Goal: Task Accomplishment & Management: Manage account settings

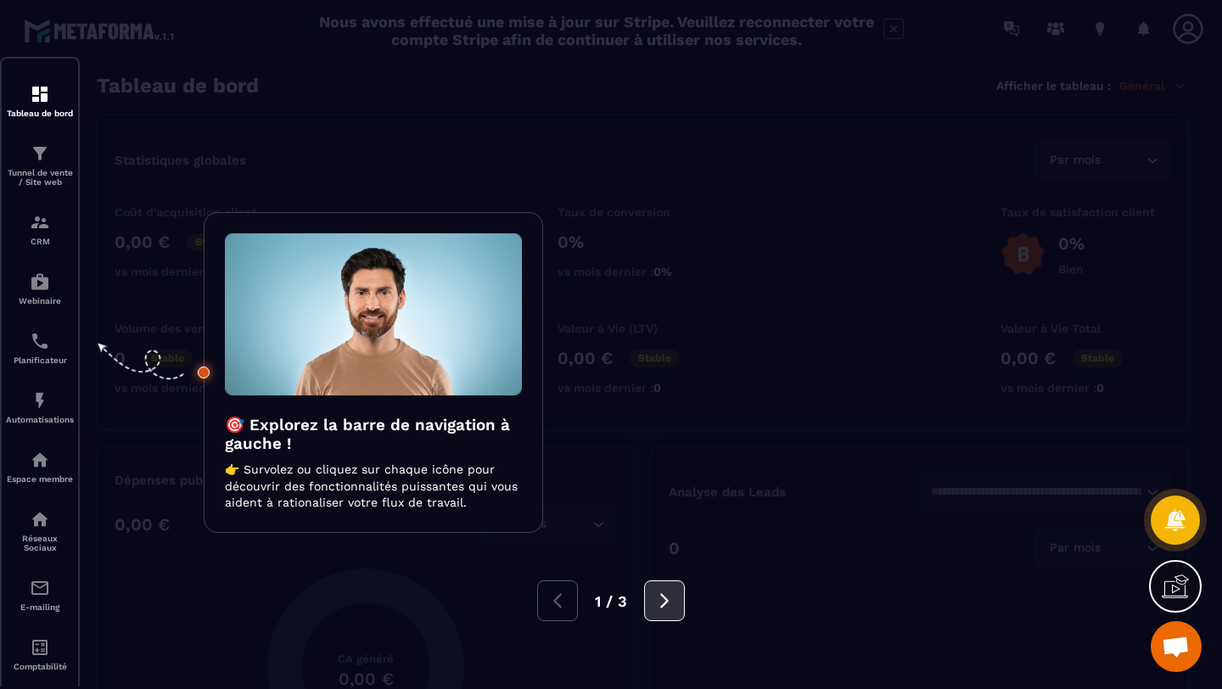
click at [655, 603] on icon at bounding box center [664, 600] width 19 height 19
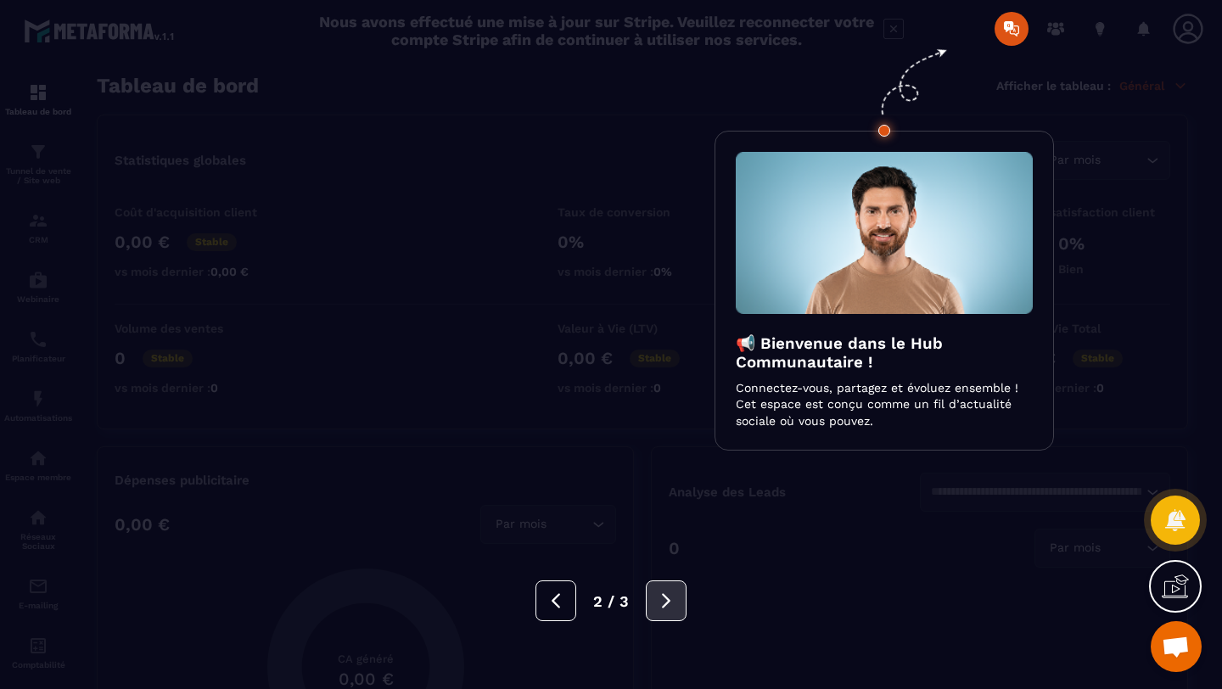
click at [672, 592] on icon at bounding box center [666, 600] width 19 height 19
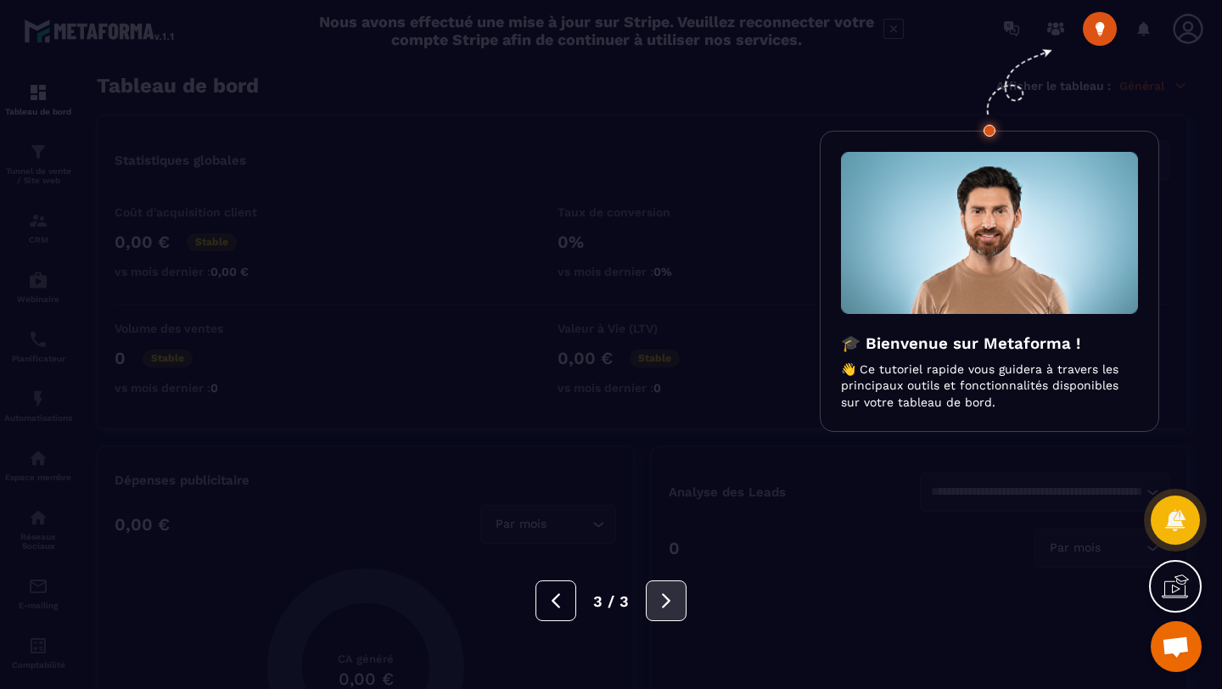
click at [672, 592] on icon at bounding box center [666, 600] width 19 height 19
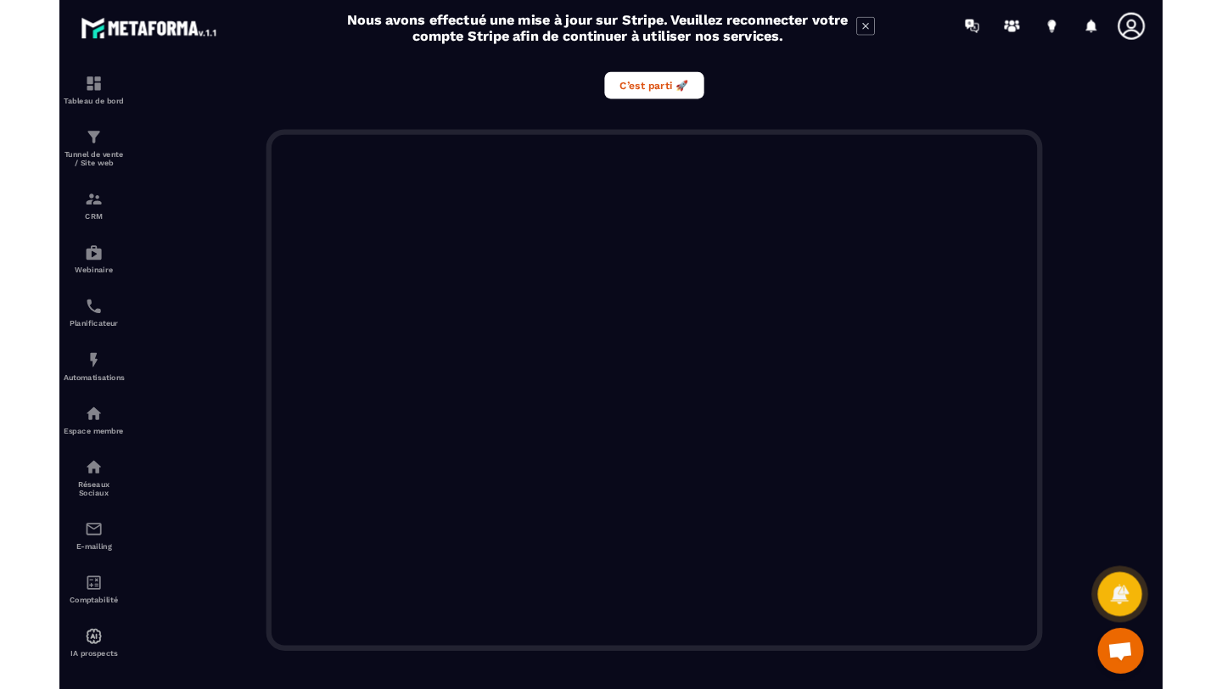
scroll to position [400, 0]
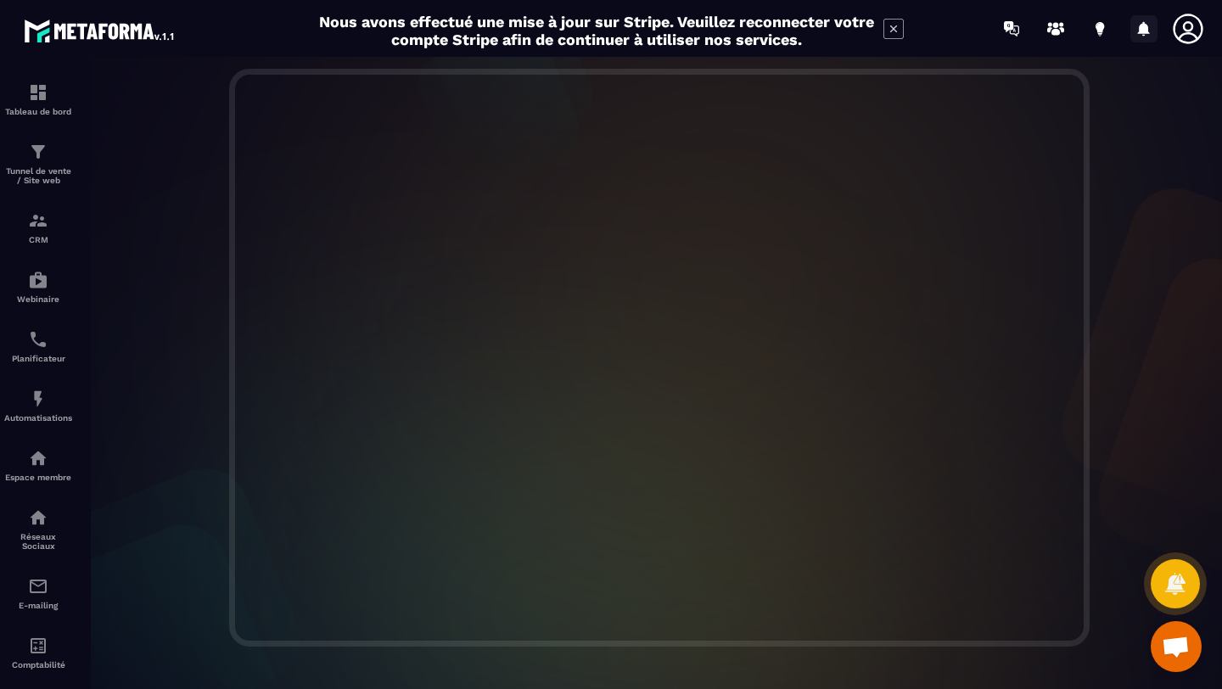
click at [1143, 26] on icon at bounding box center [1144, 28] width 12 height 14
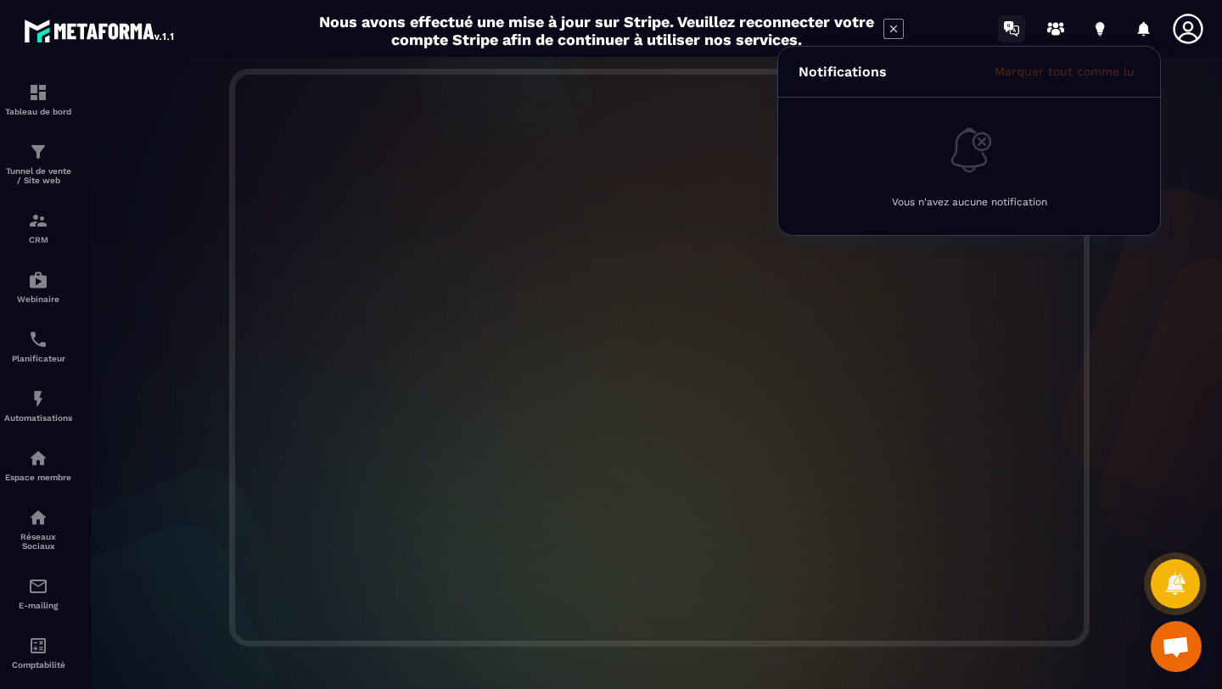
click at [1009, 31] on icon at bounding box center [1013, 30] width 9 height 11
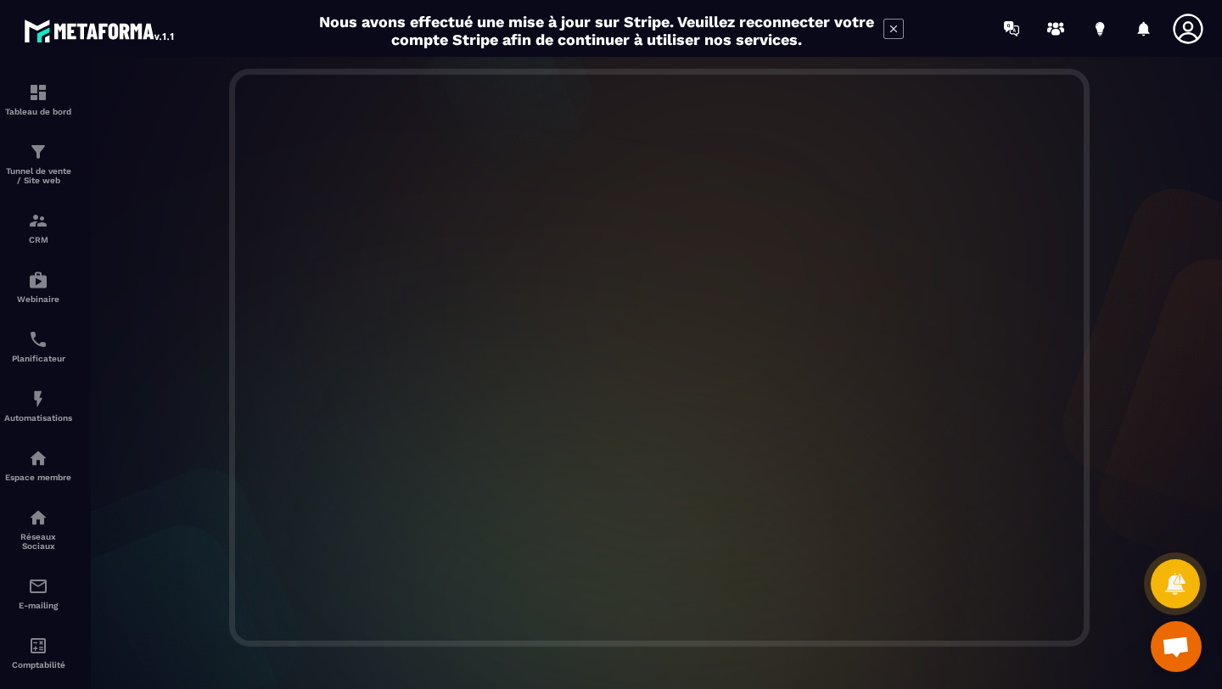
click at [894, 30] on icon at bounding box center [893, 28] width 7 height 7
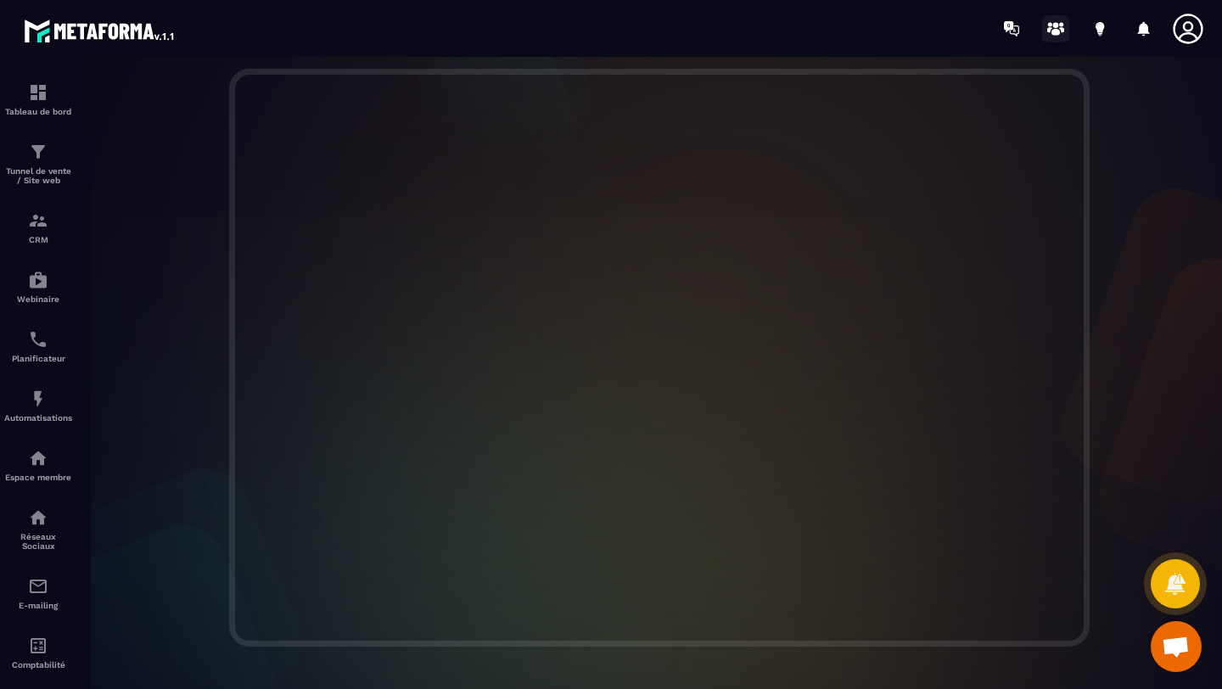
click at [1054, 29] on icon at bounding box center [1055, 32] width 8 height 7
click at [1099, 31] on icon at bounding box center [1099, 26] width 8 height 11
click at [26, 92] on div "Tableau de bord" at bounding box center [38, 99] width 68 height 34
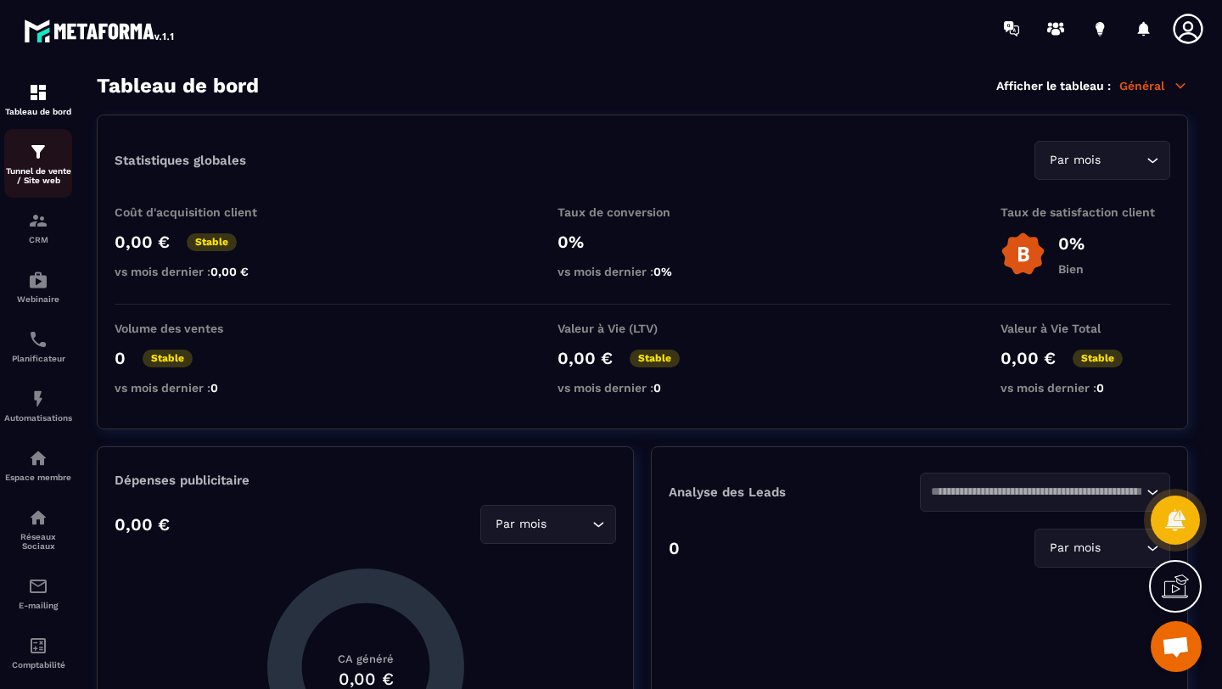
click at [41, 171] on p "Tunnel de vente / Site web" at bounding box center [38, 175] width 68 height 19
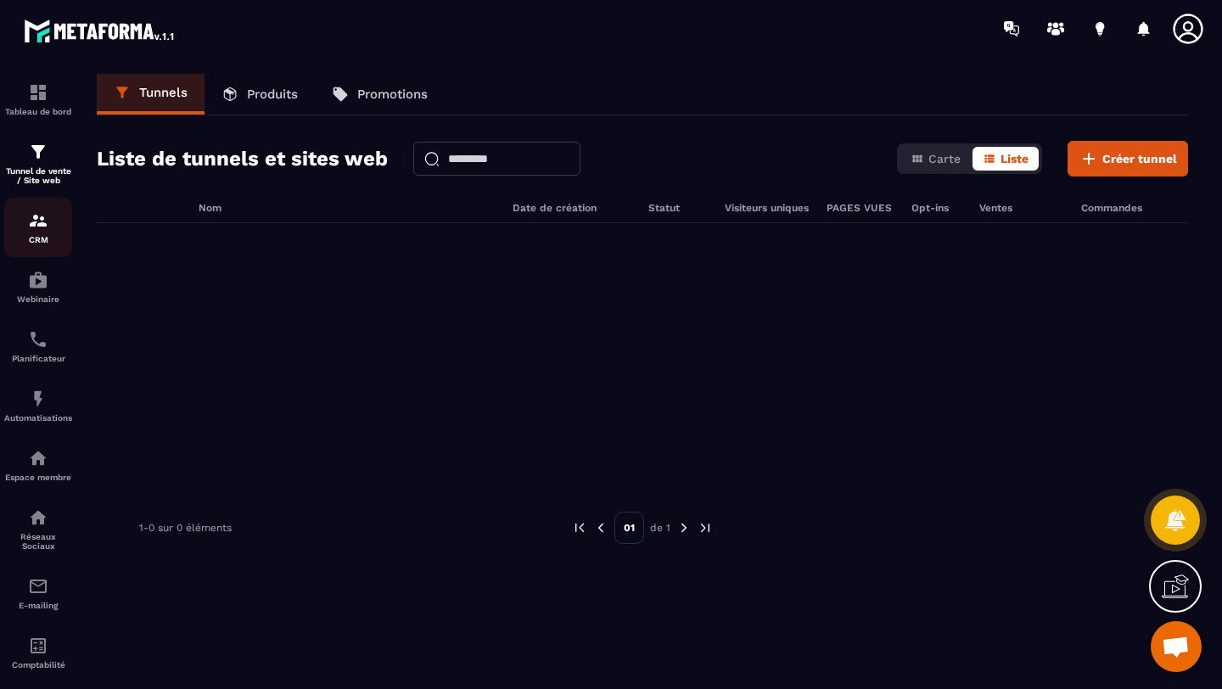
click at [39, 239] on p "CRM" at bounding box center [38, 239] width 68 height 9
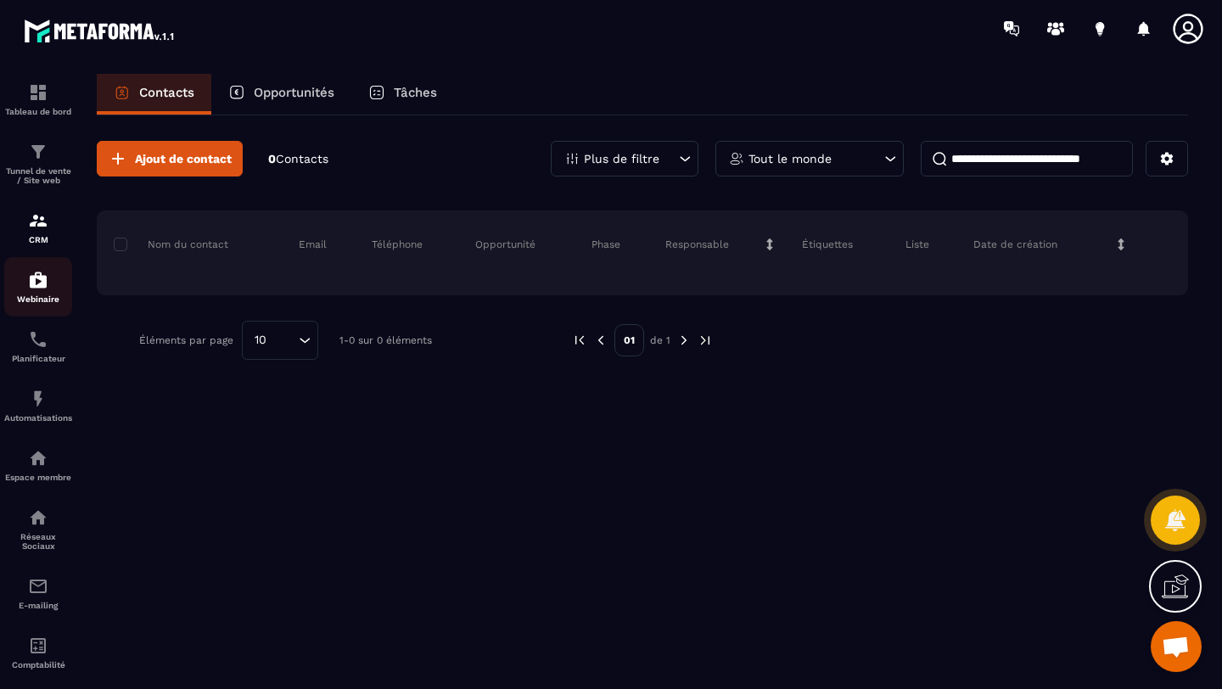
click at [42, 284] on img at bounding box center [38, 280] width 20 height 20
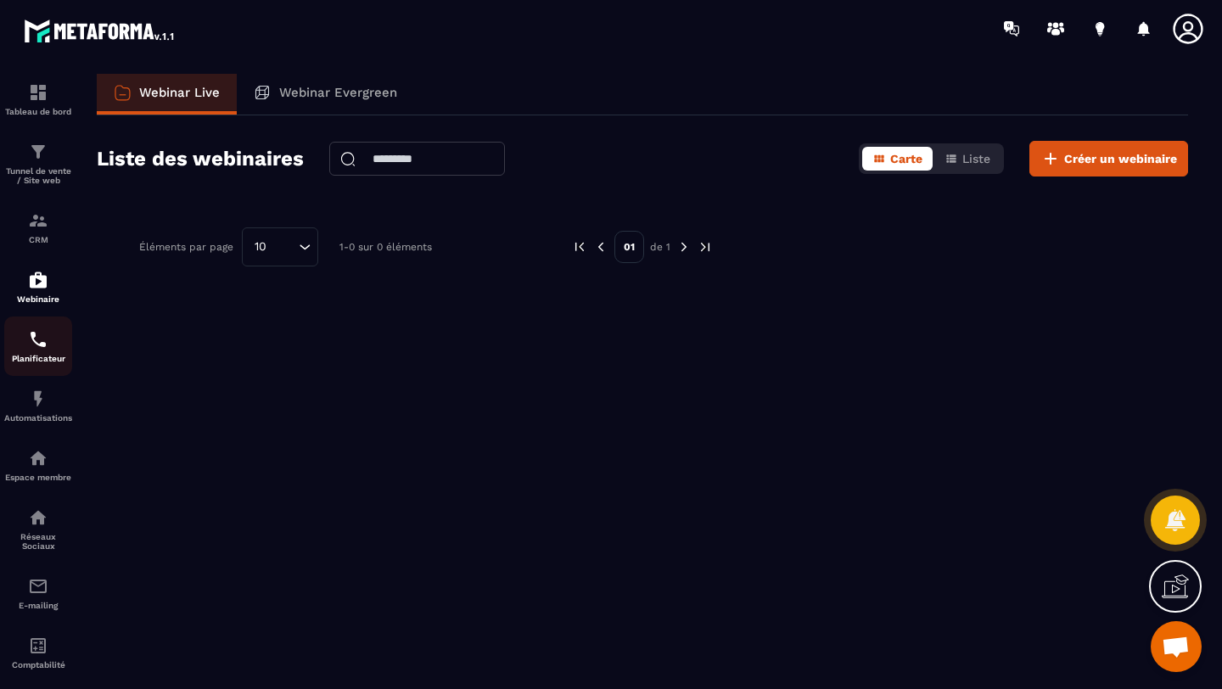
click at [39, 349] on img at bounding box center [38, 339] width 20 height 20
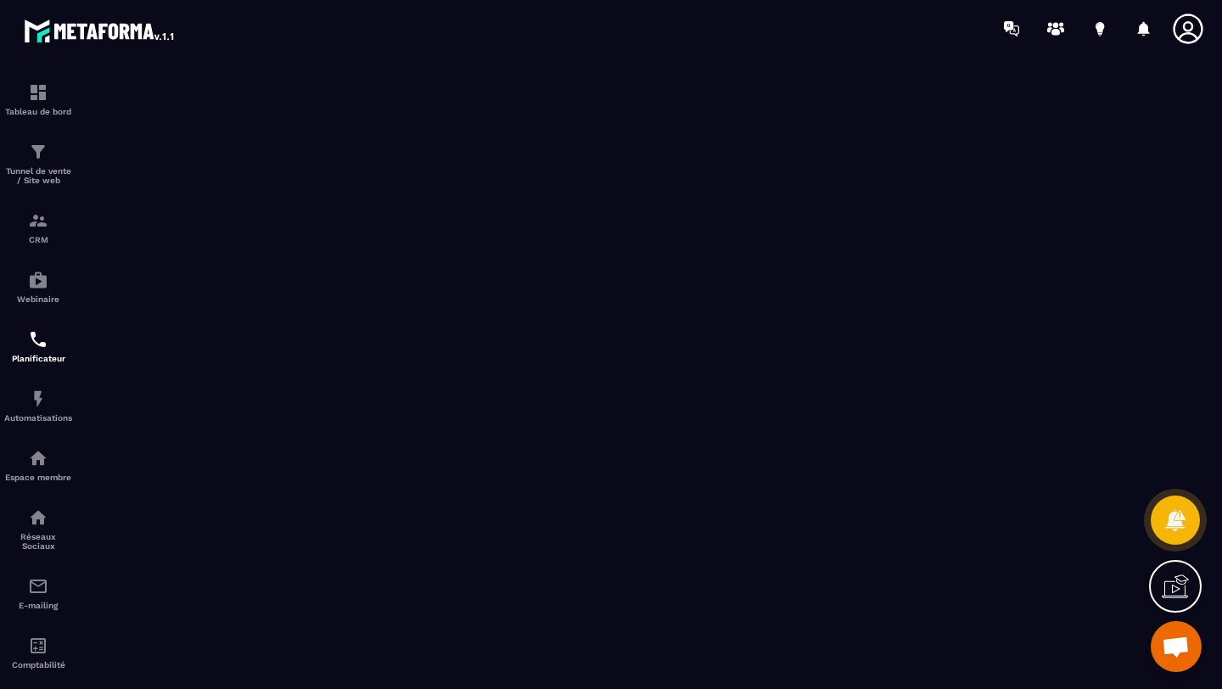
click at [1190, 29] on icon at bounding box center [1187, 29] width 30 height 30
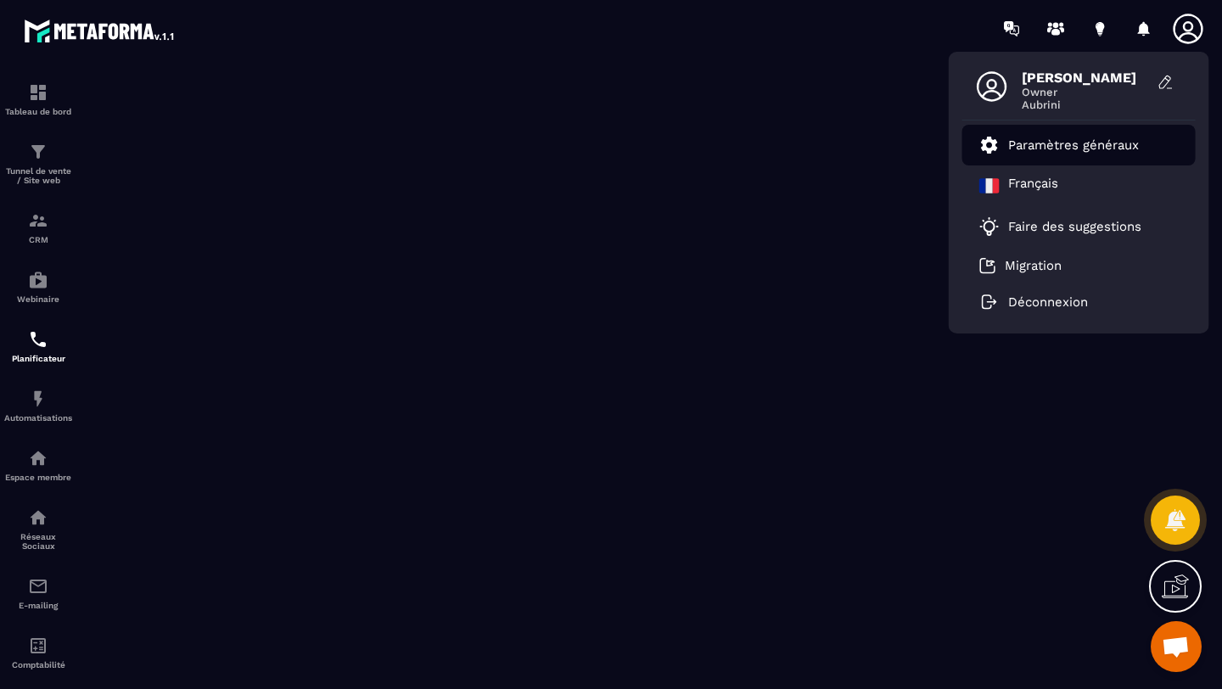
click at [1040, 144] on p "Paramètres généraux" at bounding box center [1073, 144] width 131 height 15
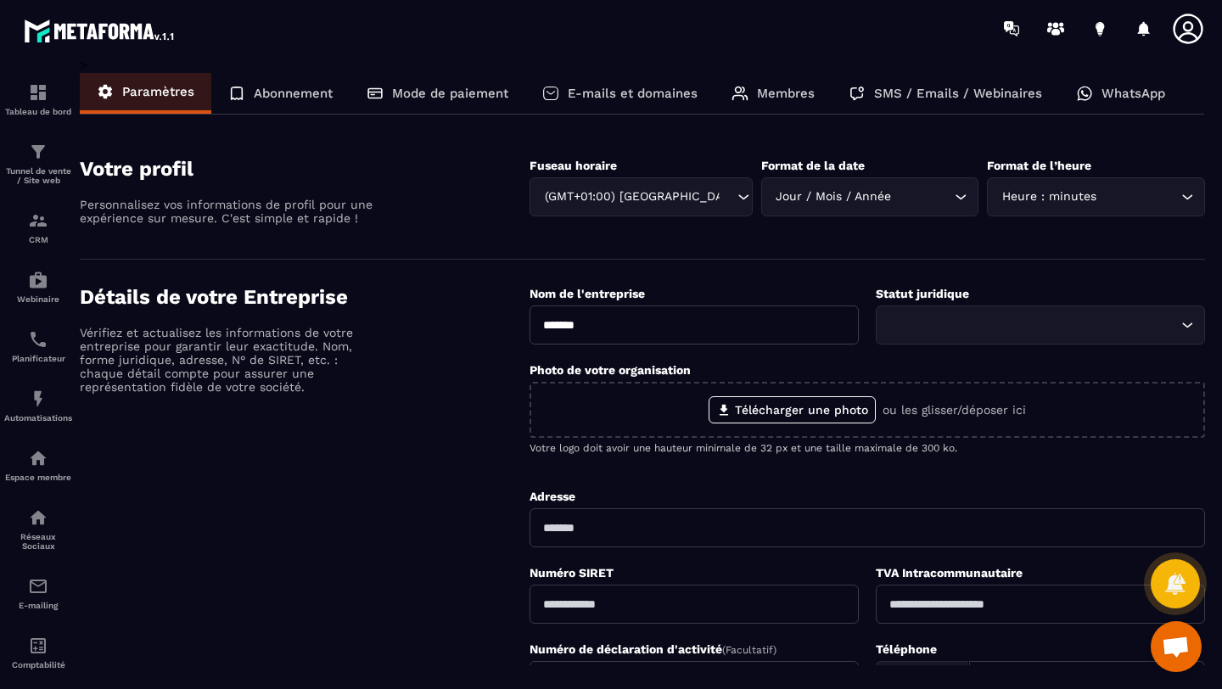
click at [284, 91] on p "Abonnement" at bounding box center [293, 93] width 79 height 15
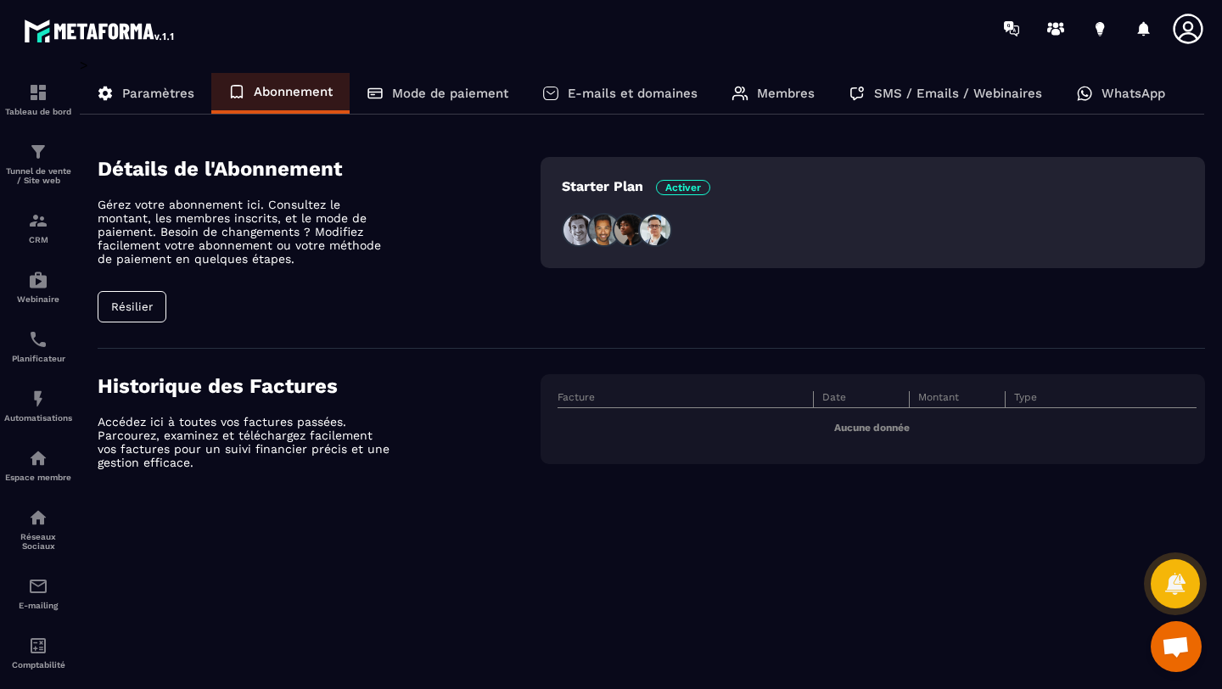
click at [137, 306] on button "Résilier" at bounding box center [132, 306] width 69 height 31
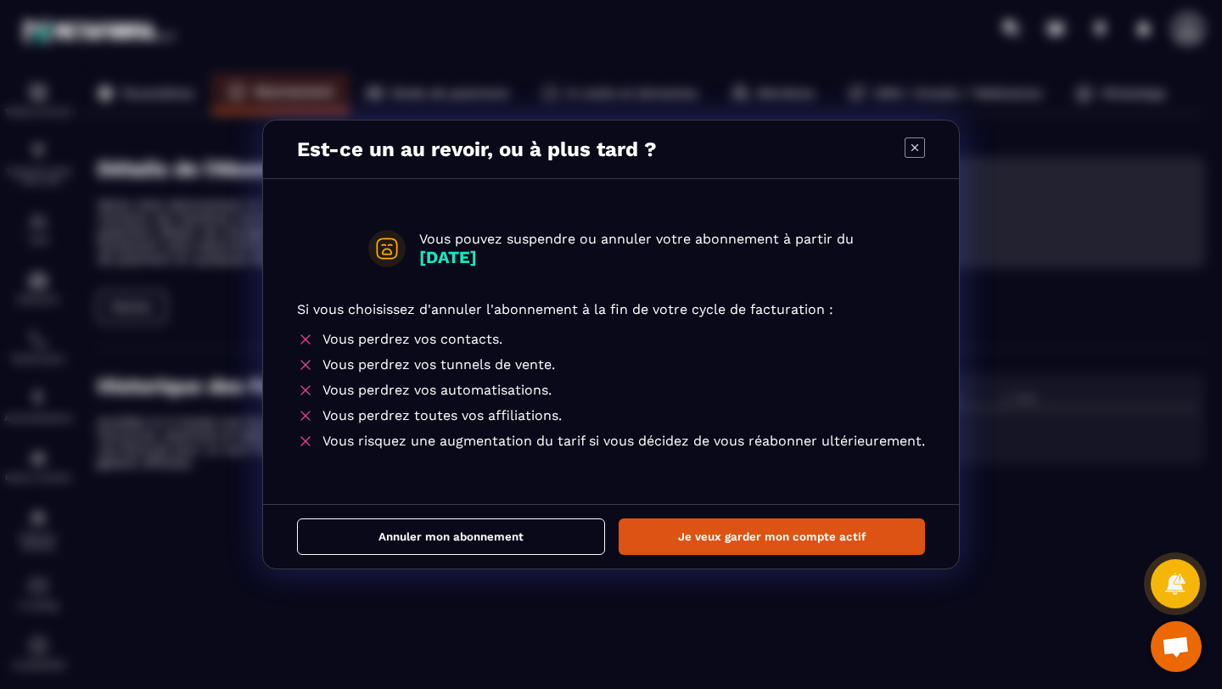
click at [915, 150] on icon "Modal window" at bounding box center [914, 147] width 20 height 20
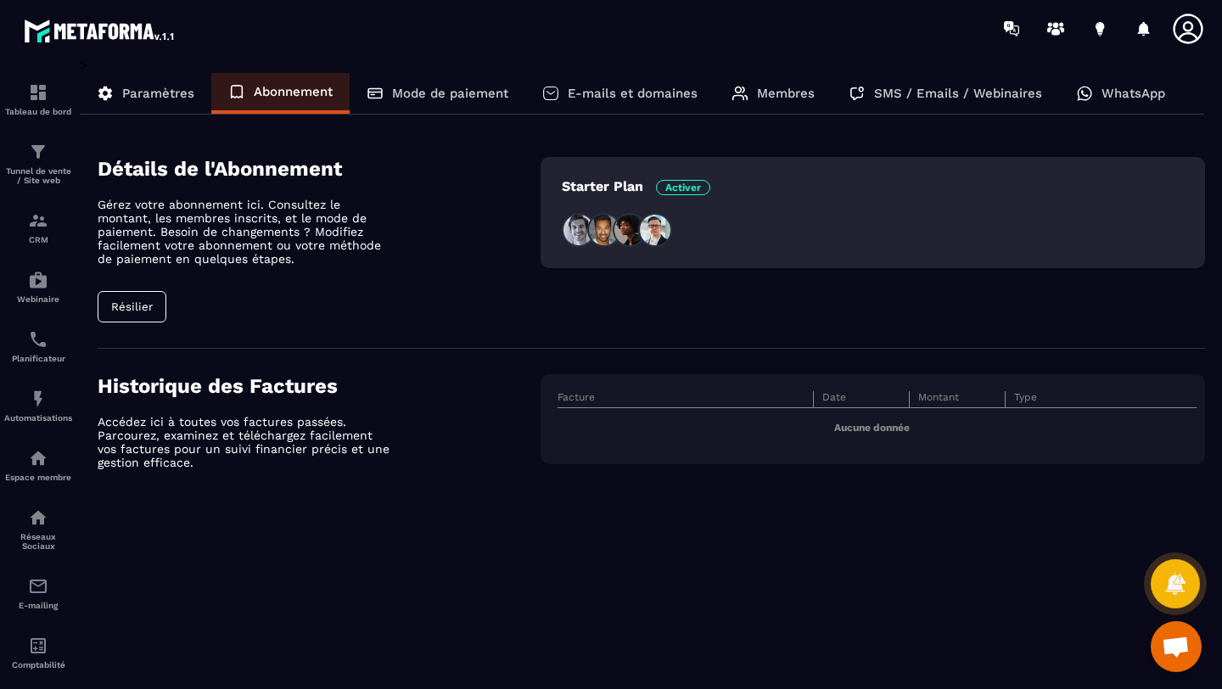
click at [124, 313] on button "Résilier" at bounding box center [132, 306] width 69 height 31
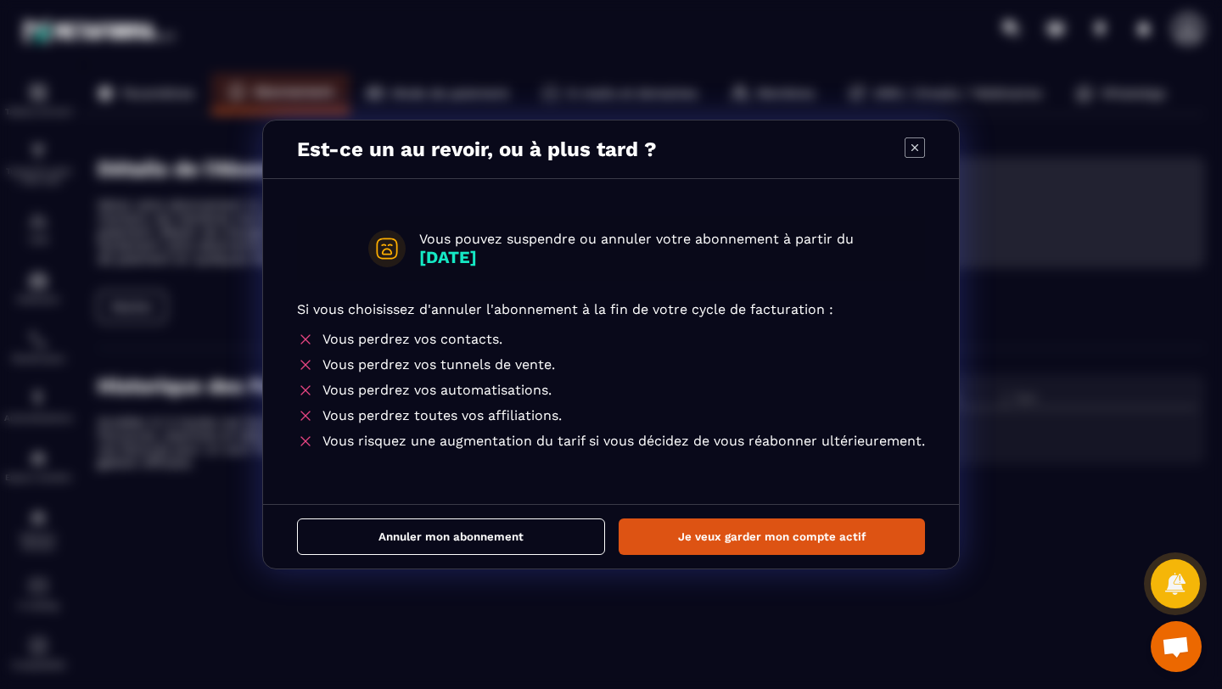
click at [512, 538] on button "Annuler mon abonnement" at bounding box center [451, 536] width 308 height 36
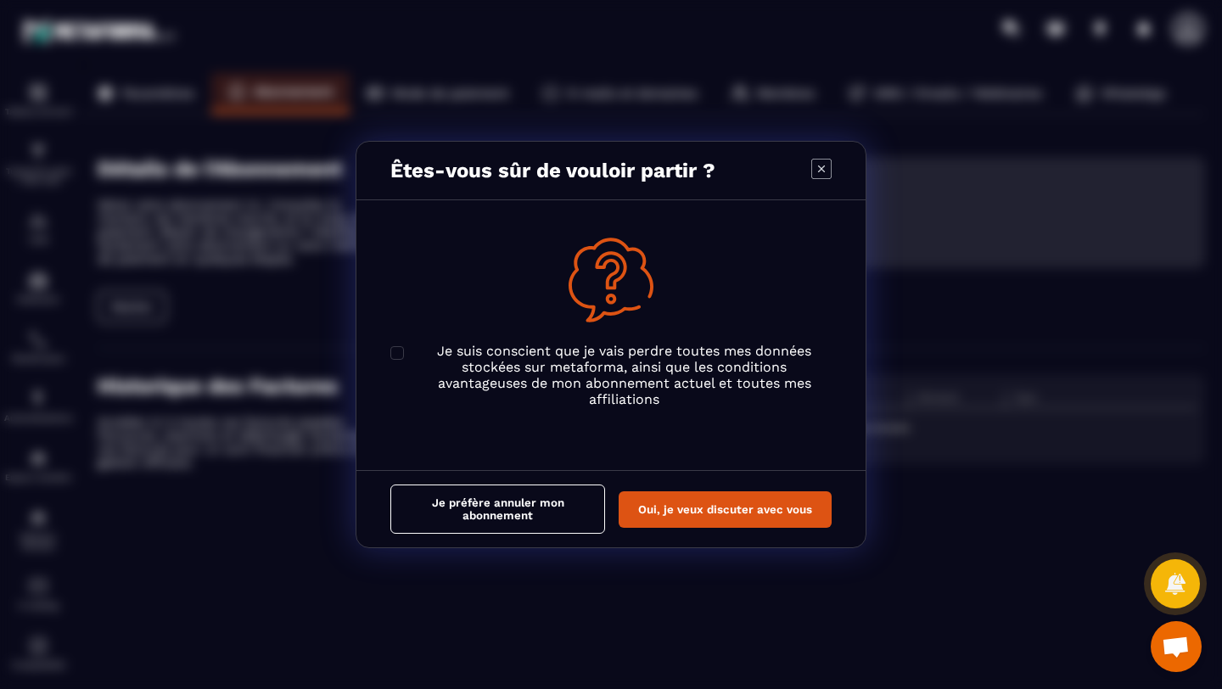
click at [685, 511] on button "Oui, je veux discuter avec vous" at bounding box center [724, 509] width 213 height 36
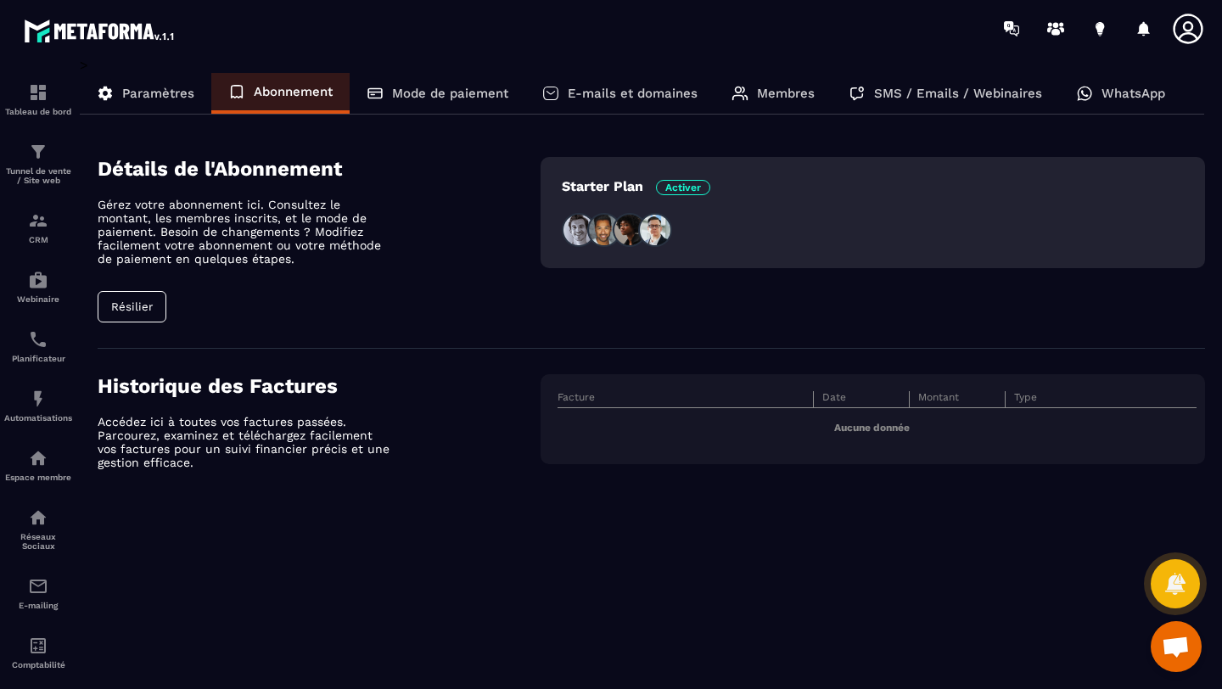
click at [613, 92] on p "E-mails et domaines" at bounding box center [632, 93] width 130 height 15
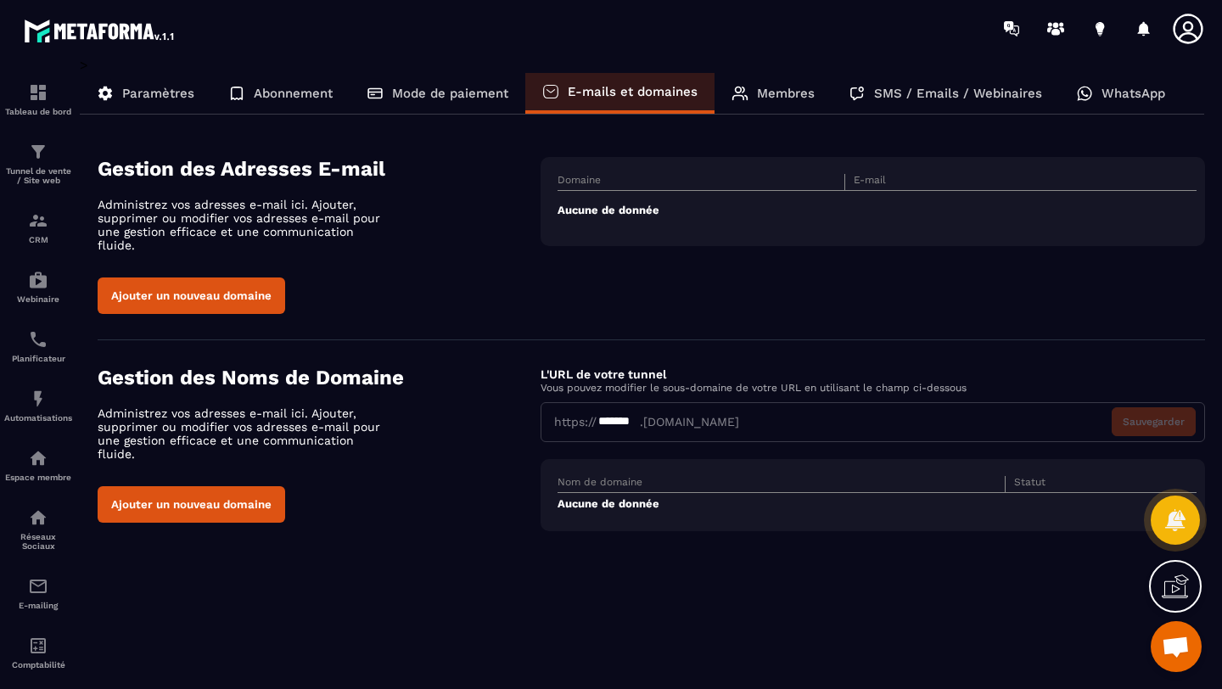
click at [478, 99] on p "Mode de paiement" at bounding box center [450, 93] width 116 height 15
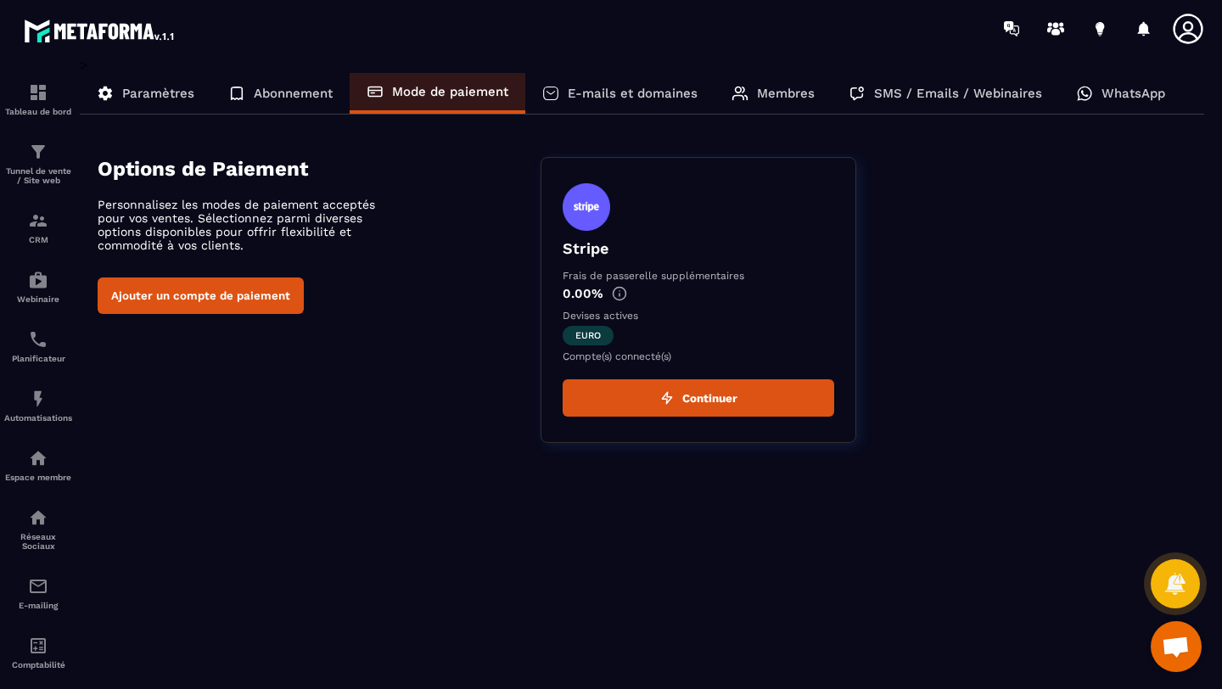
click at [289, 92] on p "Abonnement" at bounding box center [293, 93] width 79 height 15
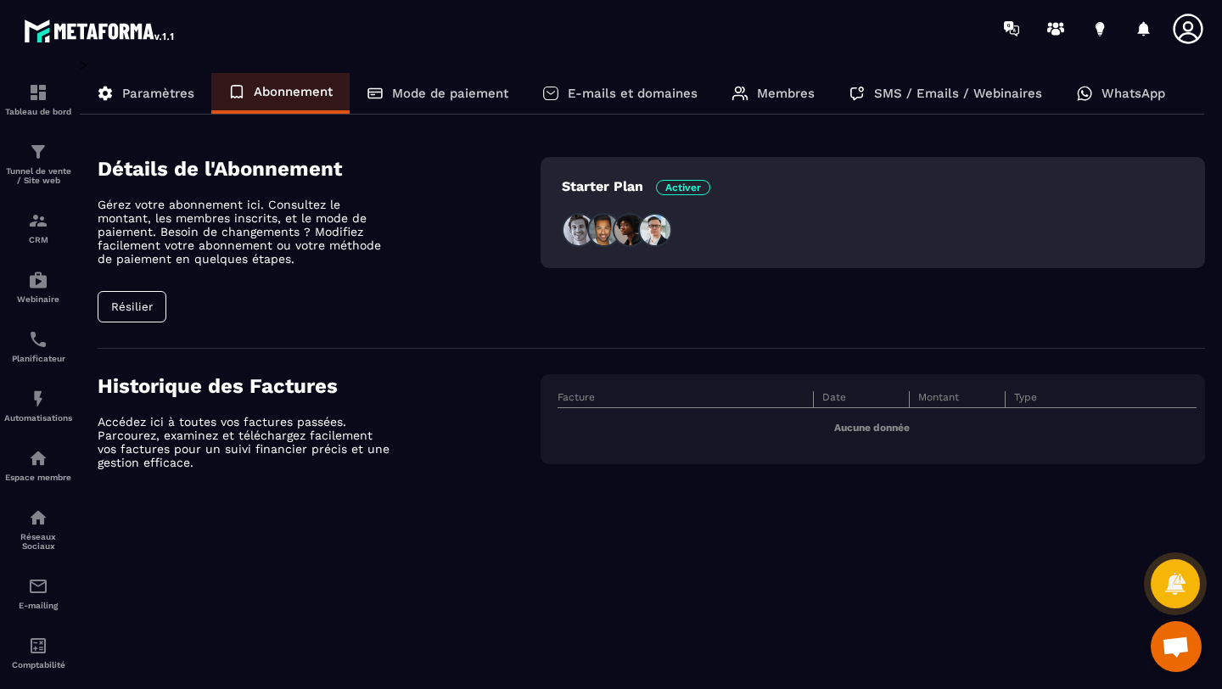
click at [147, 312] on button "Résilier" at bounding box center [132, 306] width 69 height 31
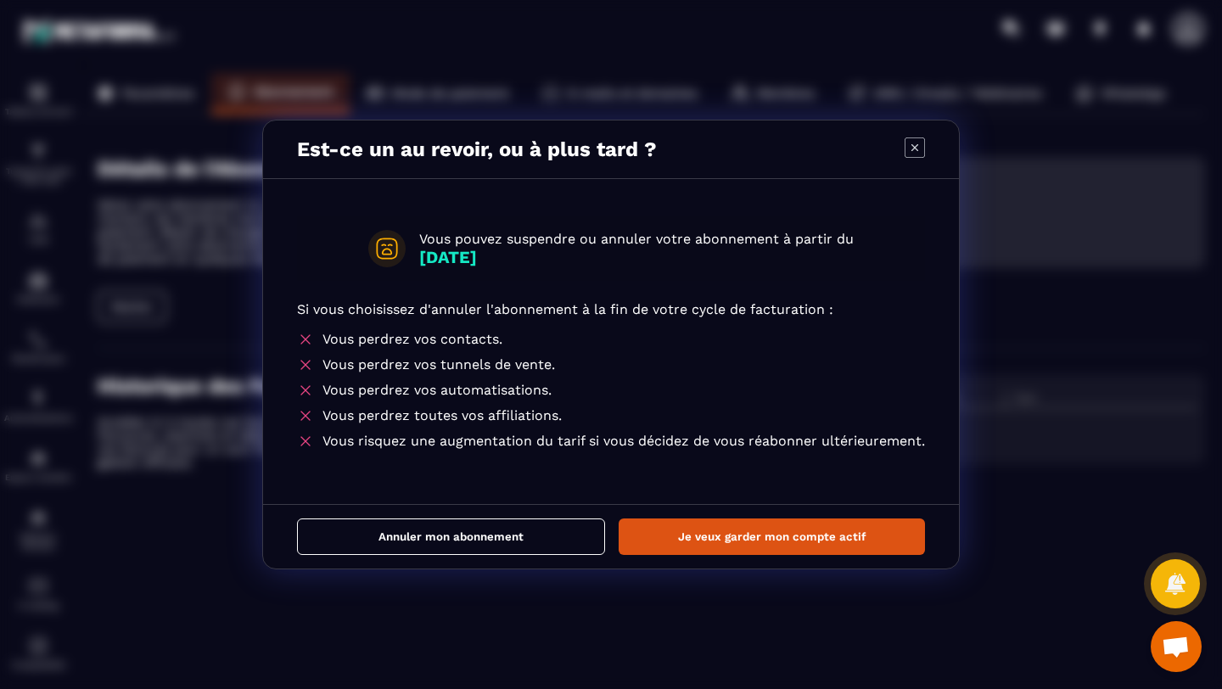
click at [522, 539] on button "Annuler mon abonnement" at bounding box center [451, 536] width 308 height 36
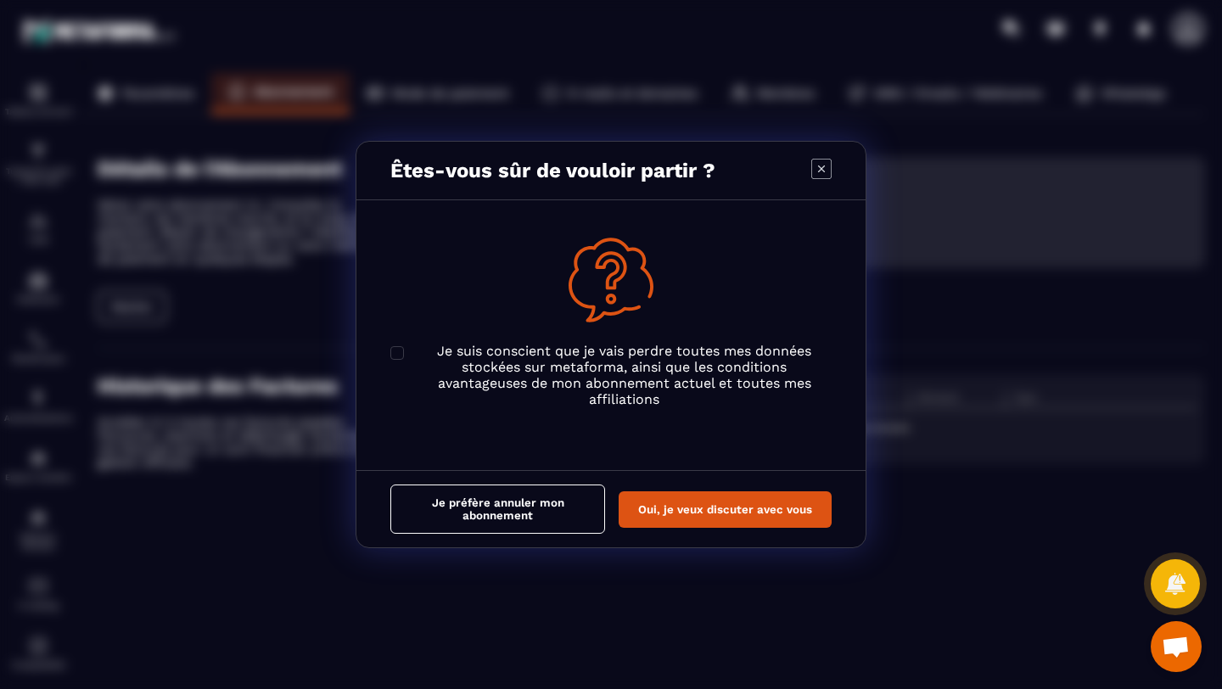
click at [823, 167] on icon "Modal window" at bounding box center [821, 169] width 20 height 20
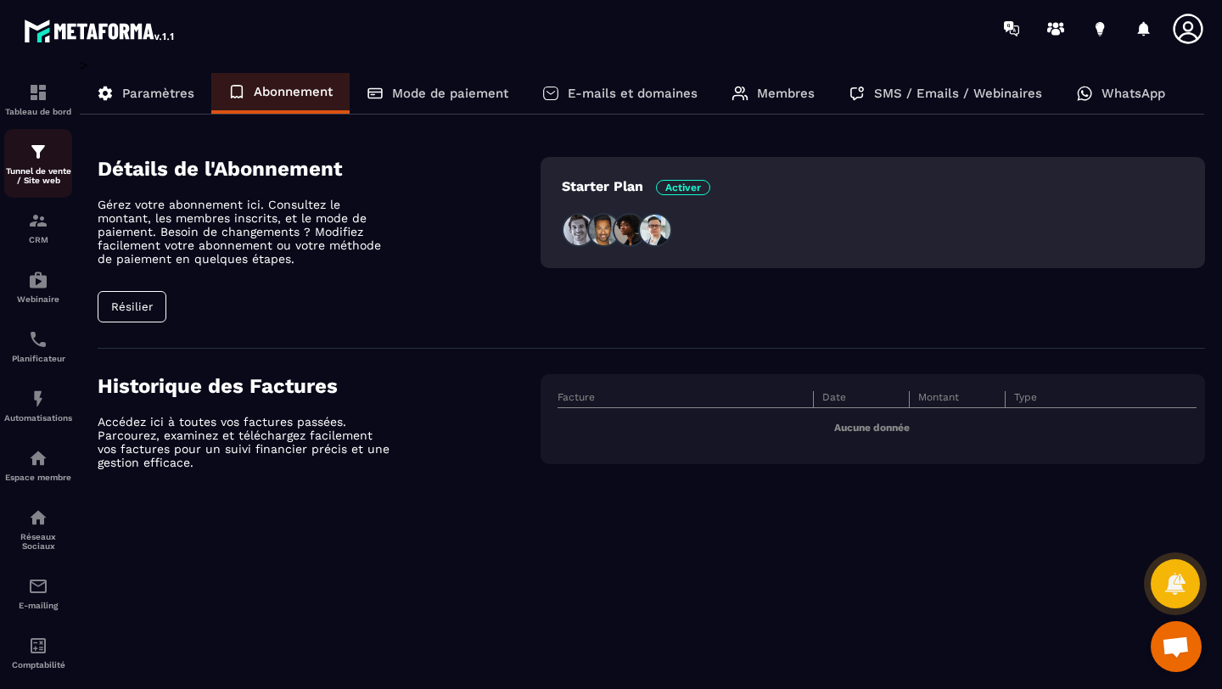
click at [53, 172] on p "Tunnel de vente / Site web" at bounding box center [38, 175] width 68 height 19
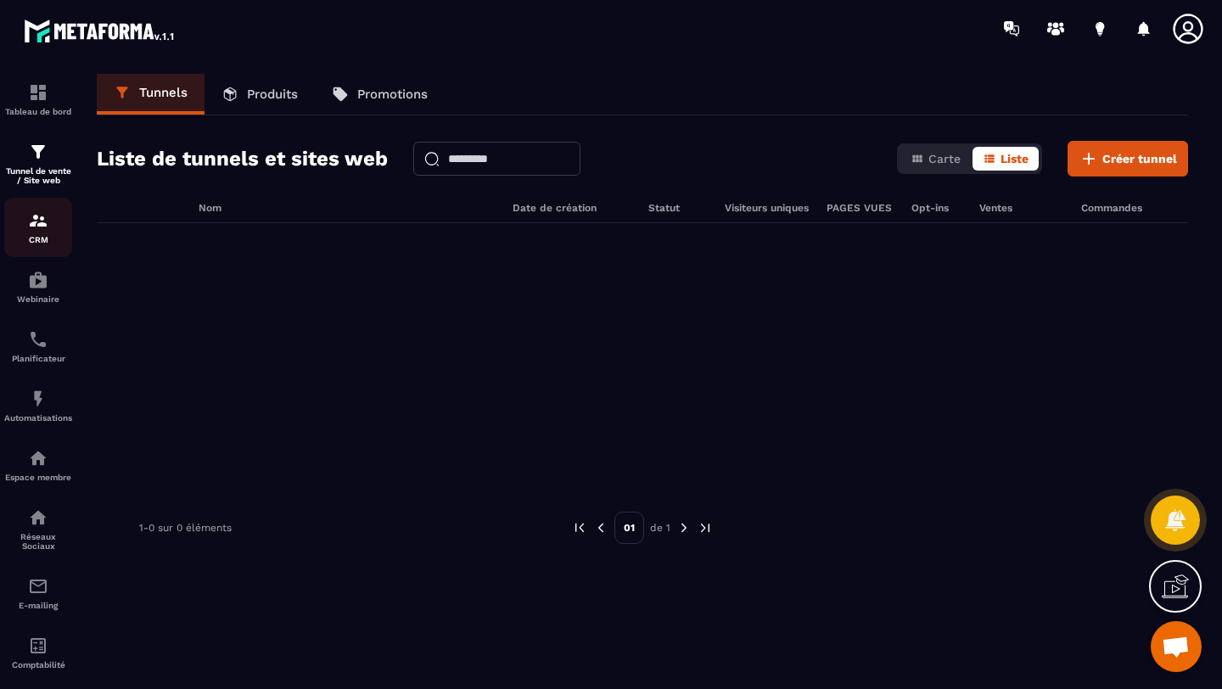
click at [35, 229] on img at bounding box center [38, 220] width 20 height 20
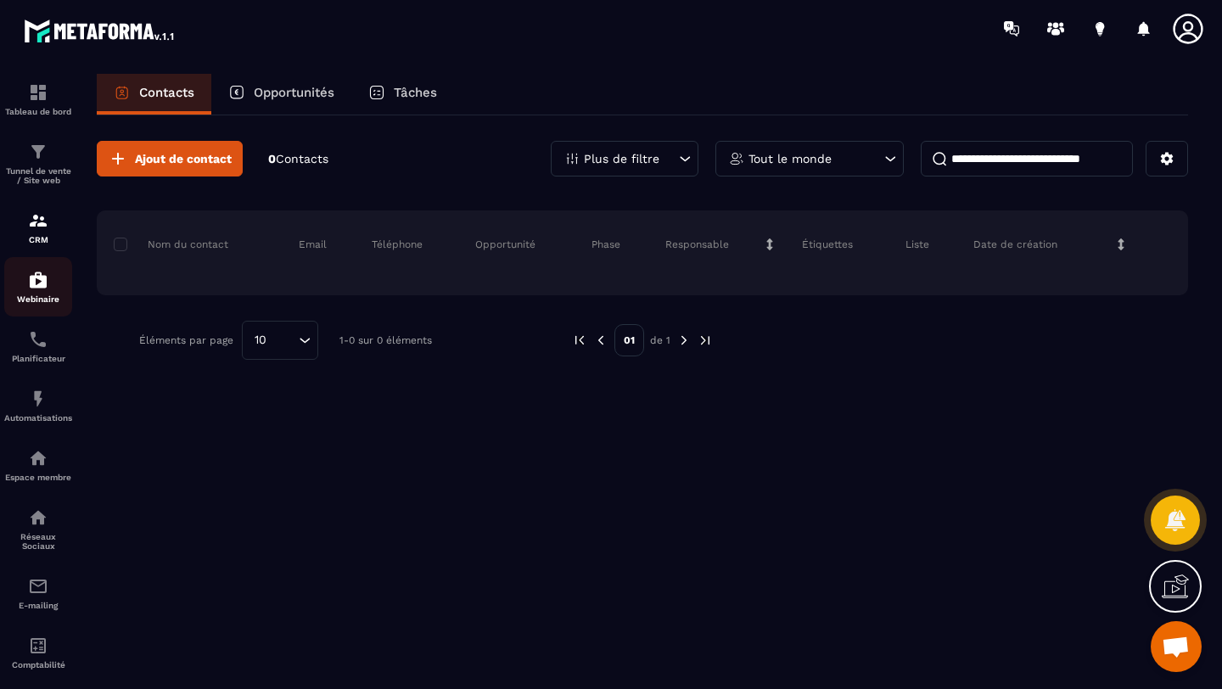
click at [41, 282] on img at bounding box center [38, 280] width 20 height 20
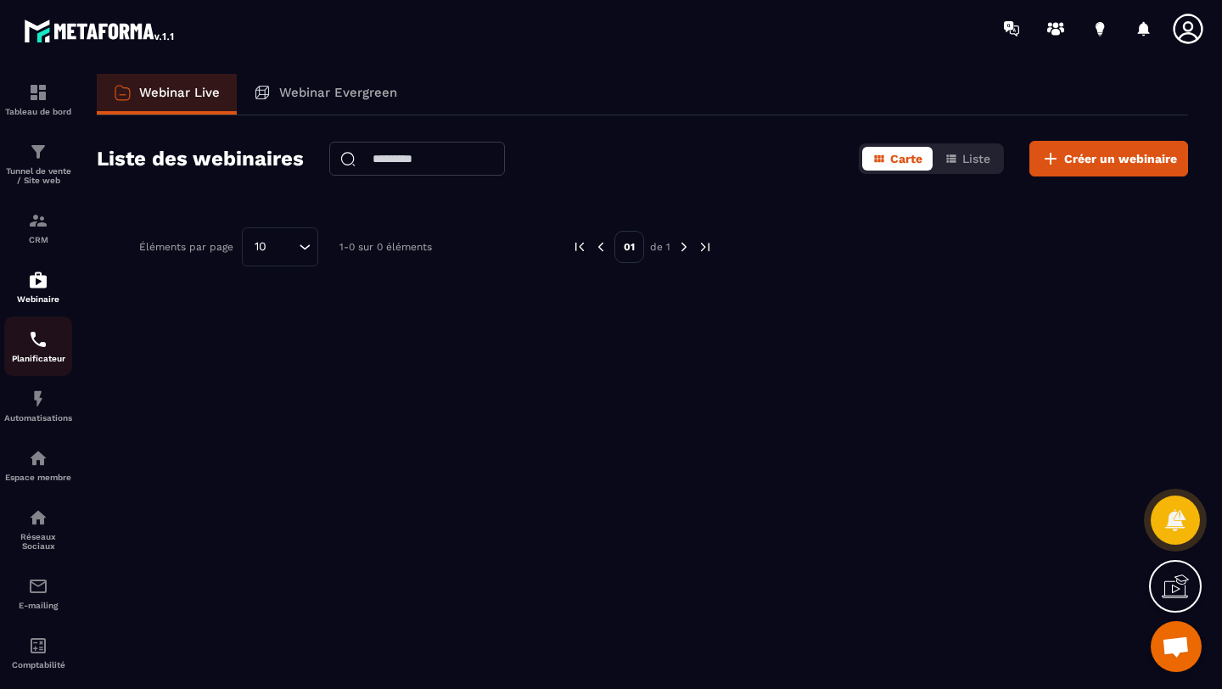
click at [40, 344] on img at bounding box center [38, 339] width 20 height 20
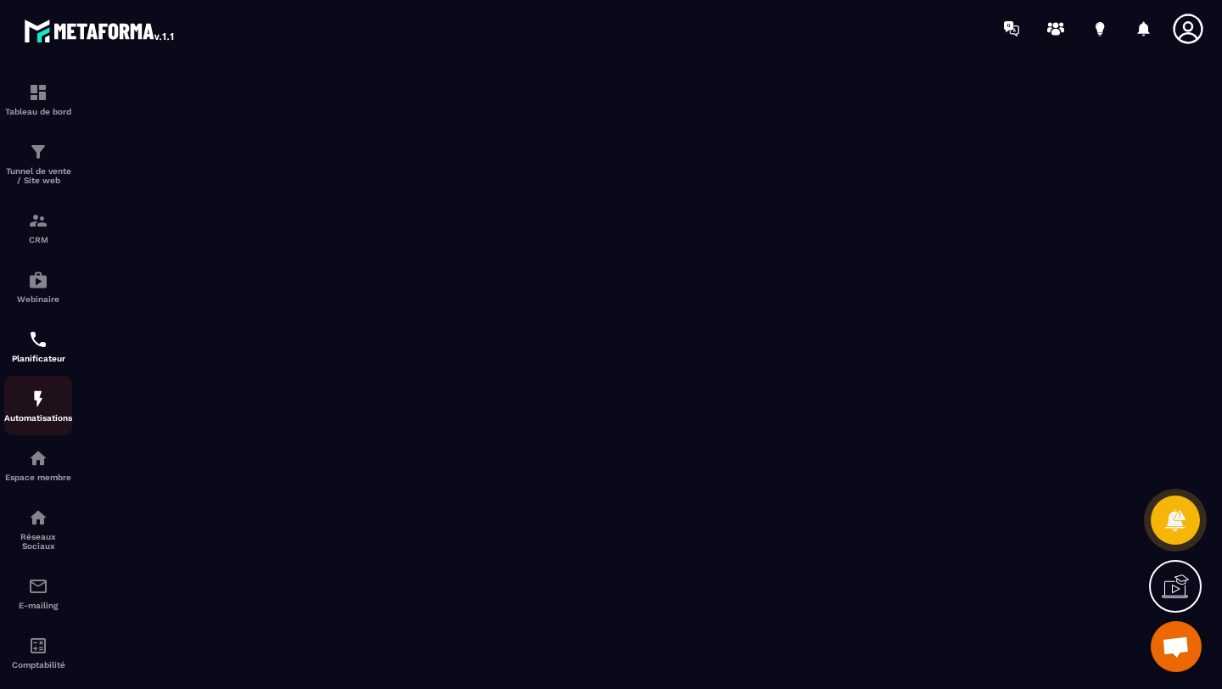
click at [36, 409] on img at bounding box center [38, 399] width 20 height 20
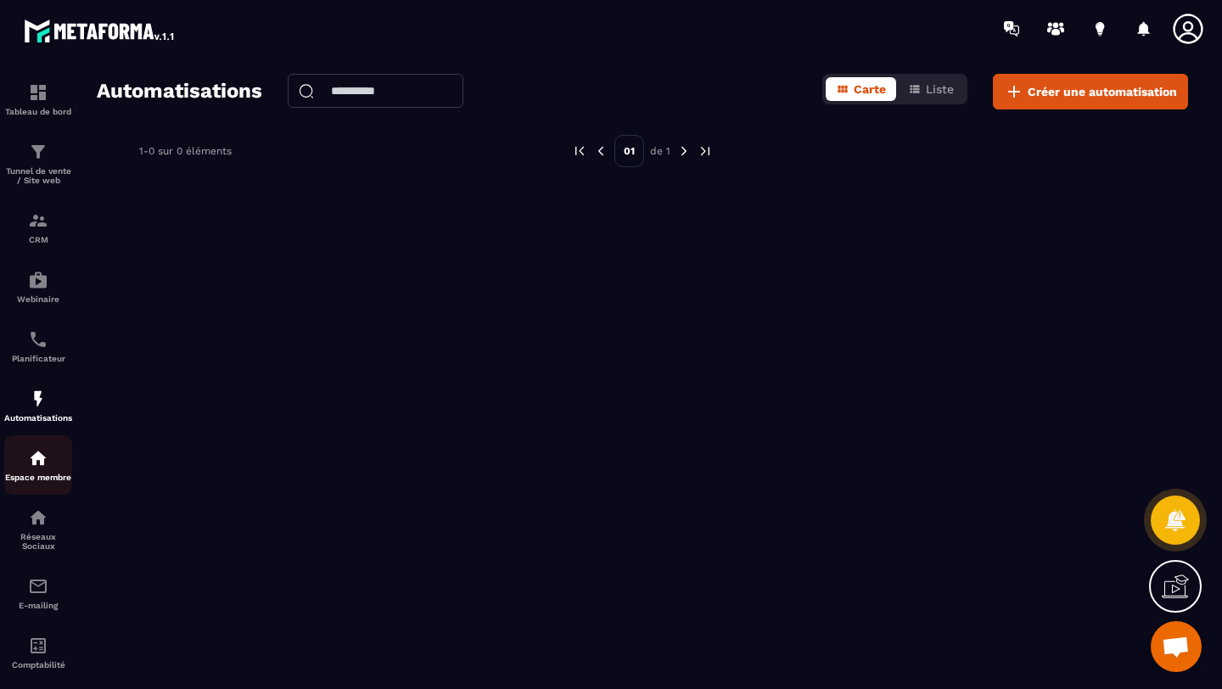
click at [41, 468] on img at bounding box center [38, 458] width 20 height 20
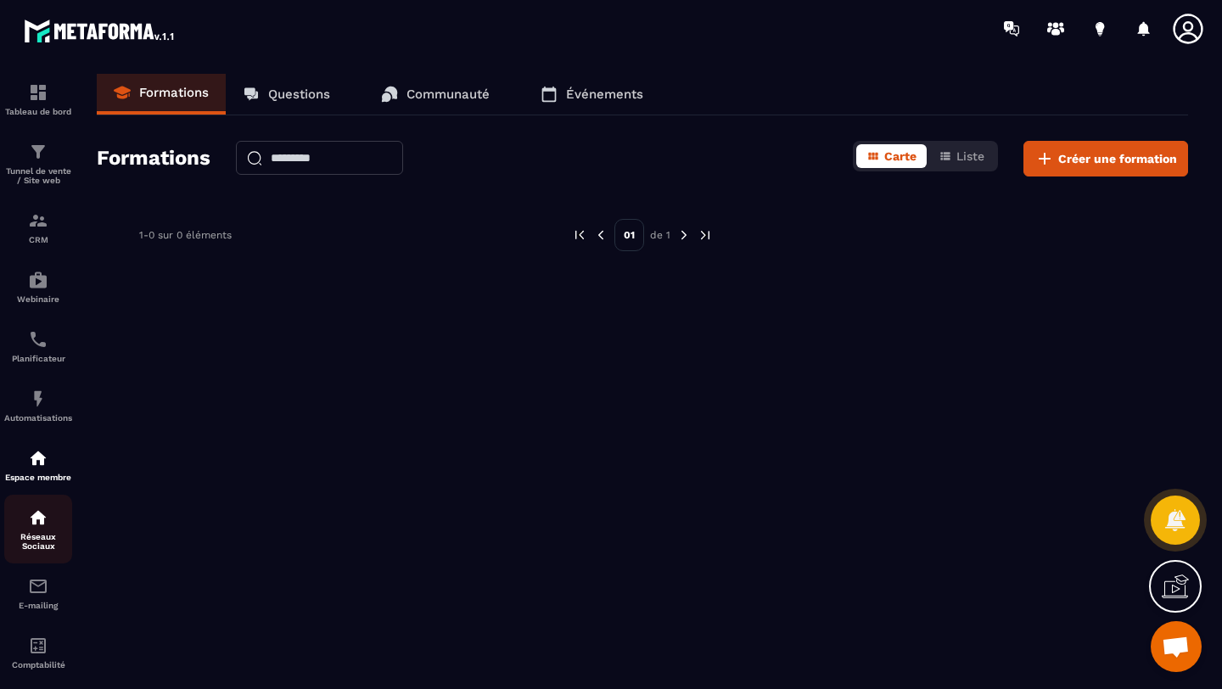
click at [40, 539] on p "Réseaux Sociaux" at bounding box center [38, 541] width 68 height 19
